Goal: Navigation & Orientation: Find specific page/section

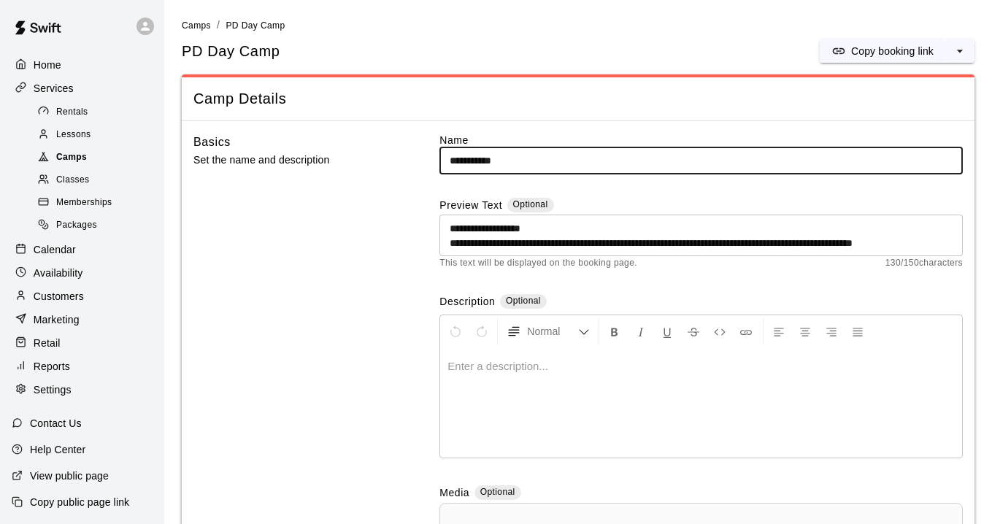
click at [83, 150] on span "Camps" at bounding box center [71, 157] width 31 height 15
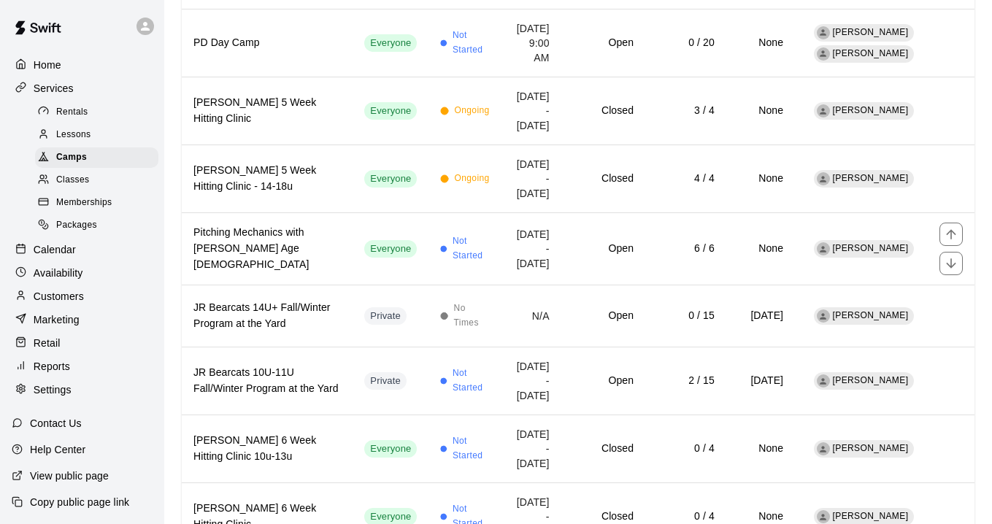
scroll to position [1443, 0]
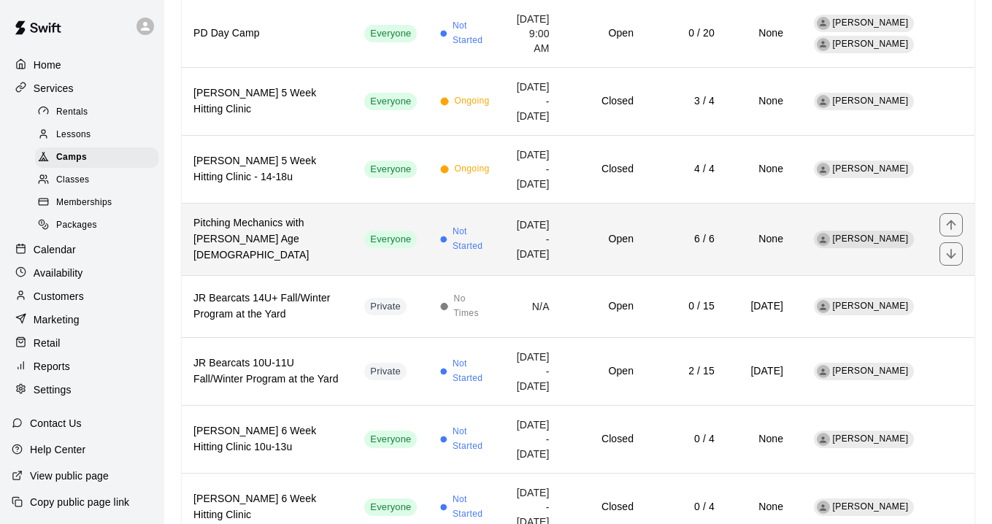
click at [256, 263] on h6 "Pitching Mechanics with [PERSON_NAME] Age [DEMOGRAPHIC_DATA]" at bounding box center [266, 239] width 147 height 48
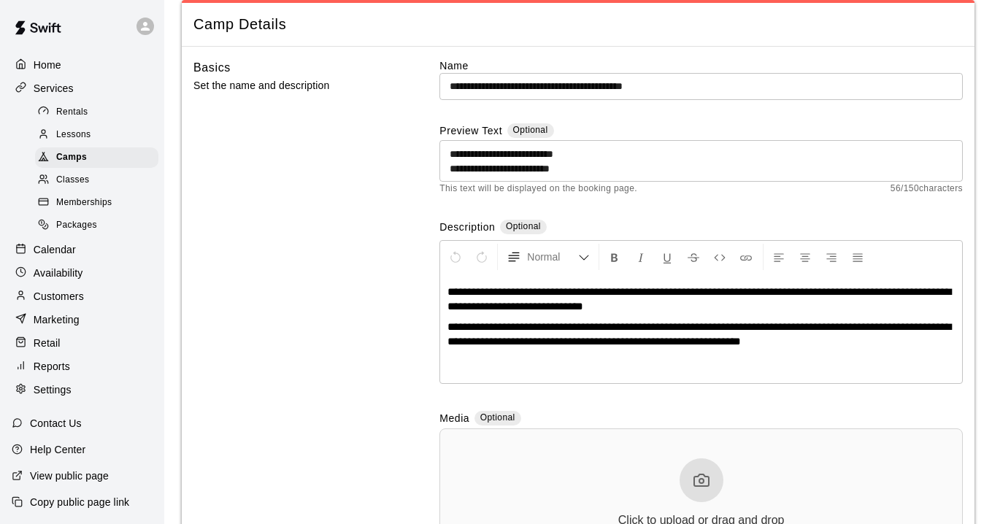
scroll to position [80, 0]
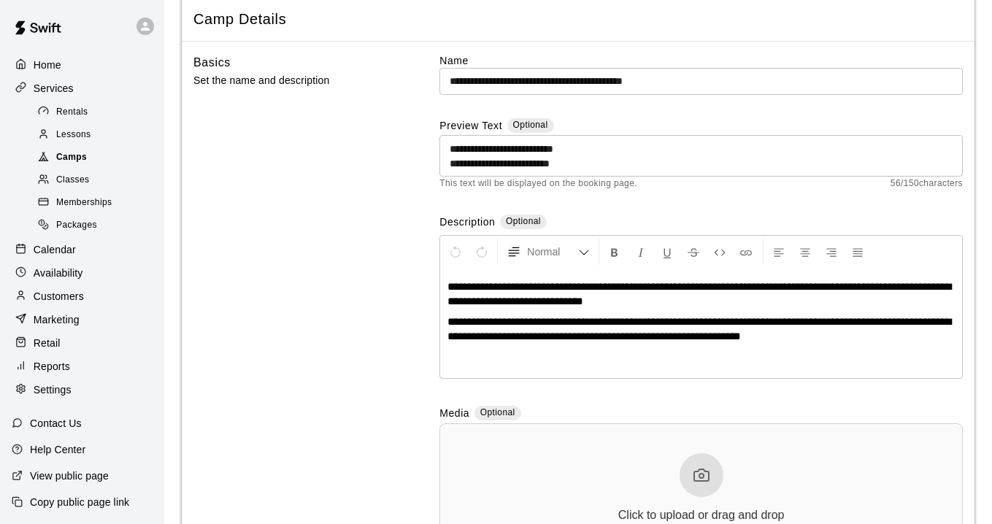
click at [82, 159] on span "Camps" at bounding box center [71, 157] width 31 height 15
